Goal: Transaction & Acquisition: Purchase product/service

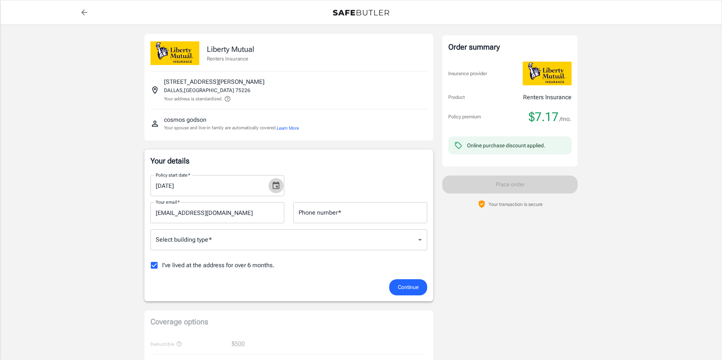
click at [274, 186] on icon "Choose date, selected date is Aug 28, 2025" at bounding box center [276, 185] width 9 height 9
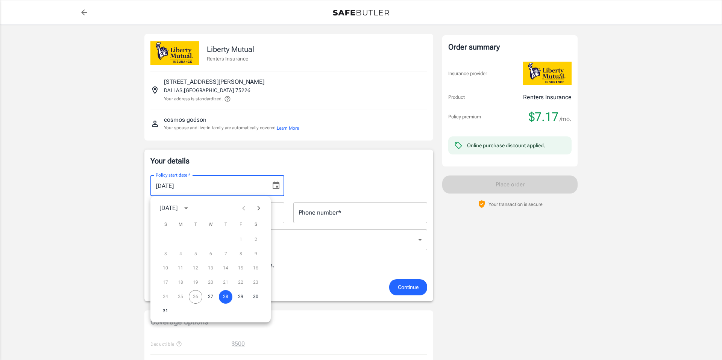
click at [191, 207] on icon "calendar view is open, switch to year view" at bounding box center [186, 208] width 9 height 9
click at [165, 231] on button "2025" at bounding box center [166, 227] width 27 height 14
click at [258, 209] on icon "Next month" at bounding box center [258, 208] width 9 height 9
click at [256, 238] on button "6" at bounding box center [256, 240] width 14 height 14
type input "[DATE]"
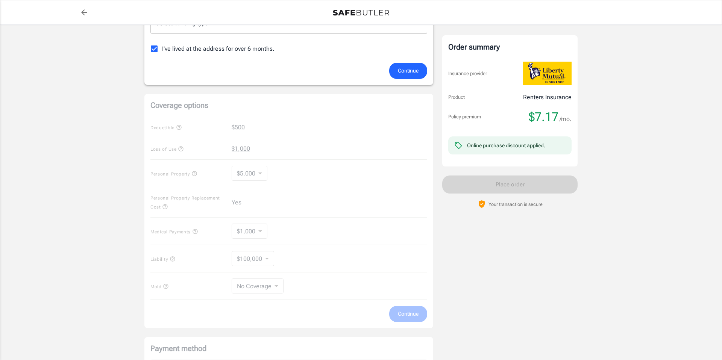
scroll to position [218, 0]
click at [258, 173] on div "Coverage options Deductible $500 Loss of Use $1,000 Personal Property $5,000 50…" at bounding box center [288, 210] width 289 height 234
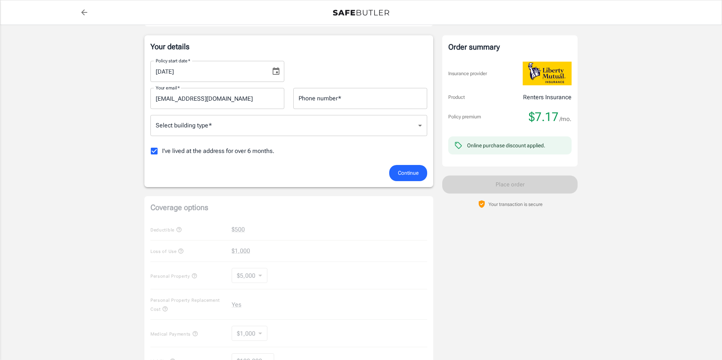
scroll to position [79, 0]
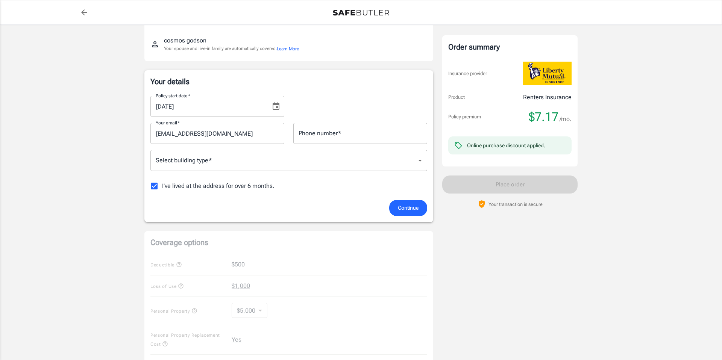
click at [280, 163] on body "Policy premium $ 7.17 /mo Liberty Mutual Renters Insurance [STREET_ADDRESS][PER…" at bounding box center [361, 290] width 722 height 739
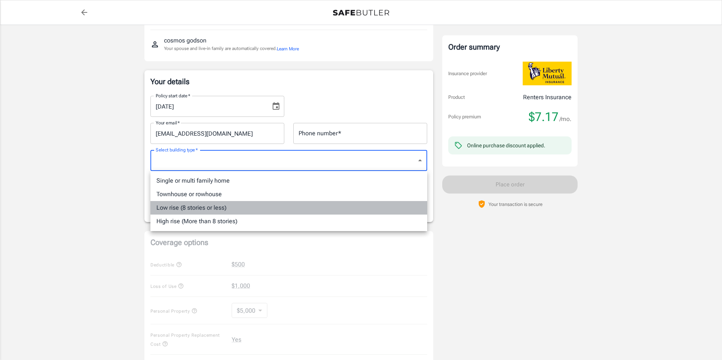
click at [275, 209] on li "Low rise (8 stories or less)" at bounding box center [288, 208] width 277 height 14
type input "lowrise"
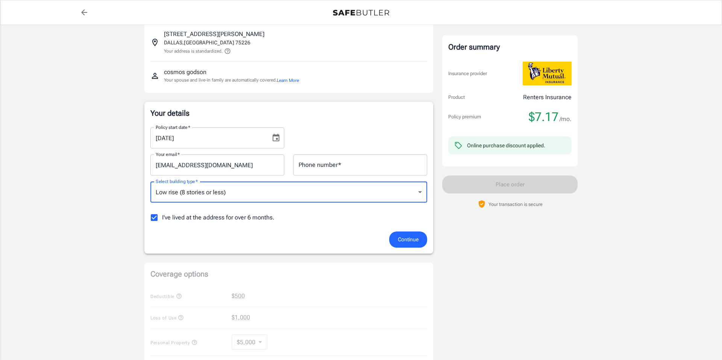
scroll to position [45, 0]
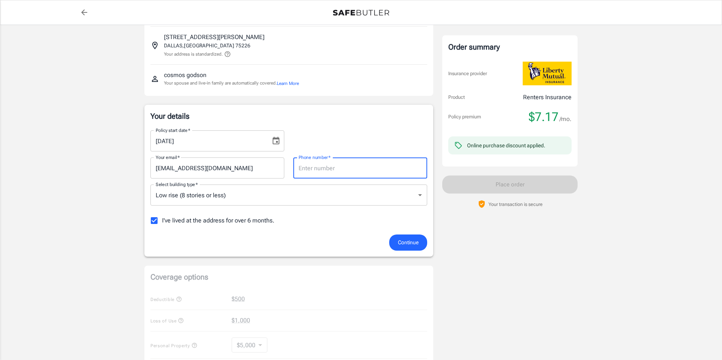
click at [351, 170] on input "Phone number   *" at bounding box center [360, 168] width 134 height 21
type input "3123801076"
click at [383, 141] on div "Policy start date   * [DATE] Policy start date   *" at bounding box center [289, 138] width 286 height 27
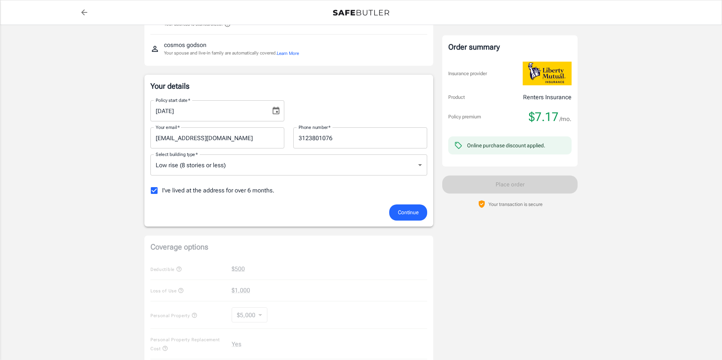
scroll to position [81, 0]
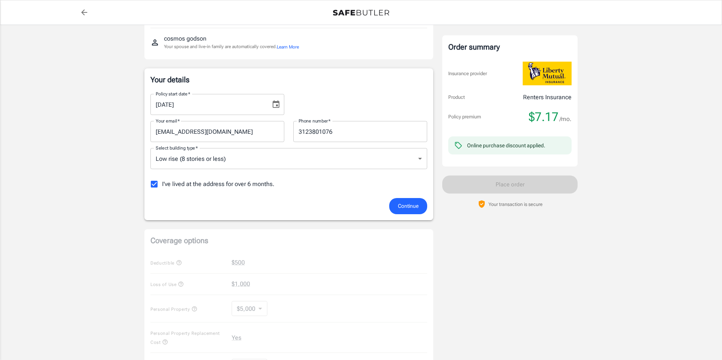
click at [403, 210] on span "Continue" at bounding box center [408, 206] width 21 height 9
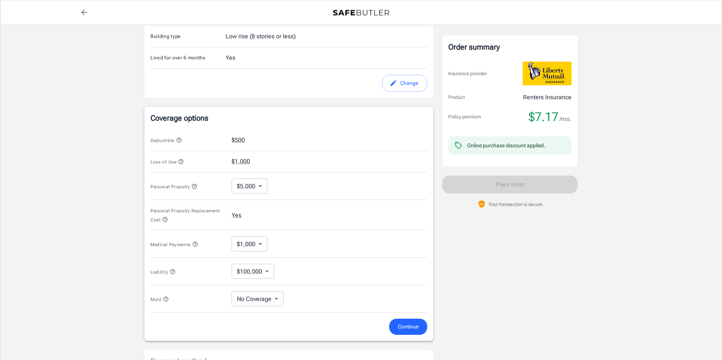
scroll to position [254, 0]
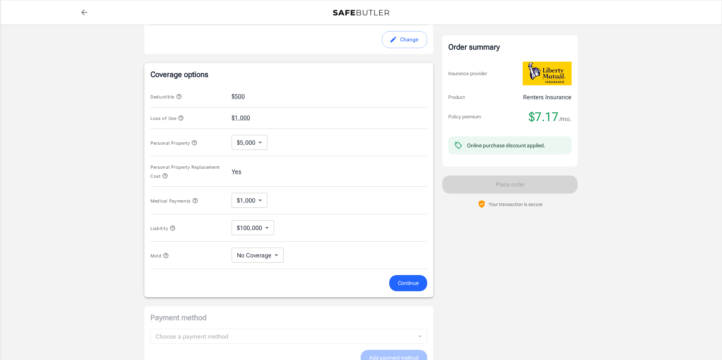
click at [258, 142] on body "Policy premium $ 7.17 /mo Liberty Mutual Renters Insurance [STREET_ADDRESS][PER…" at bounding box center [361, 119] width 722 height 746
click at [250, 226] on li "$50,000" at bounding box center [249, 228] width 37 height 14
click at [263, 141] on body "Policy premium $ 7.17 /mo Liberty Mutual Renters Insurance [STREET_ADDRESS][PER…" at bounding box center [361, 119] width 722 height 746
click at [253, 199] on li "$25,000" at bounding box center [251, 201] width 39 height 14
type input "25000"
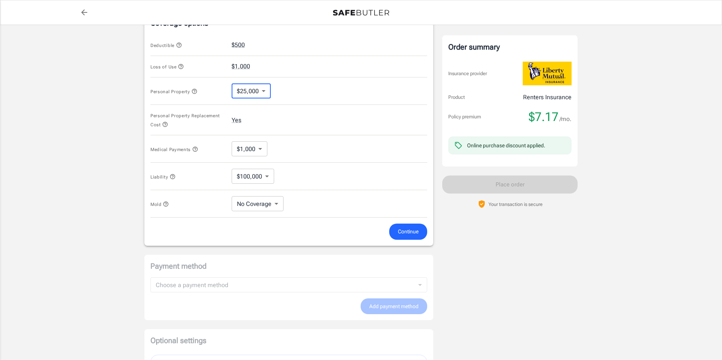
scroll to position [307, 0]
click at [407, 233] on span "Continue" at bounding box center [408, 230] width 21 height 9
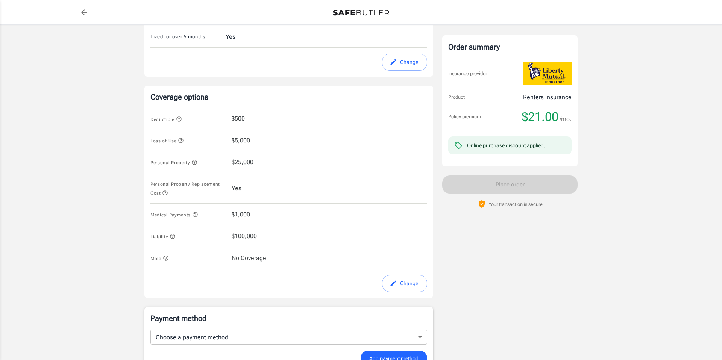
scroll to position [0, 0]
